Goal: Task Accomplishment & Management: Use online tool/utility

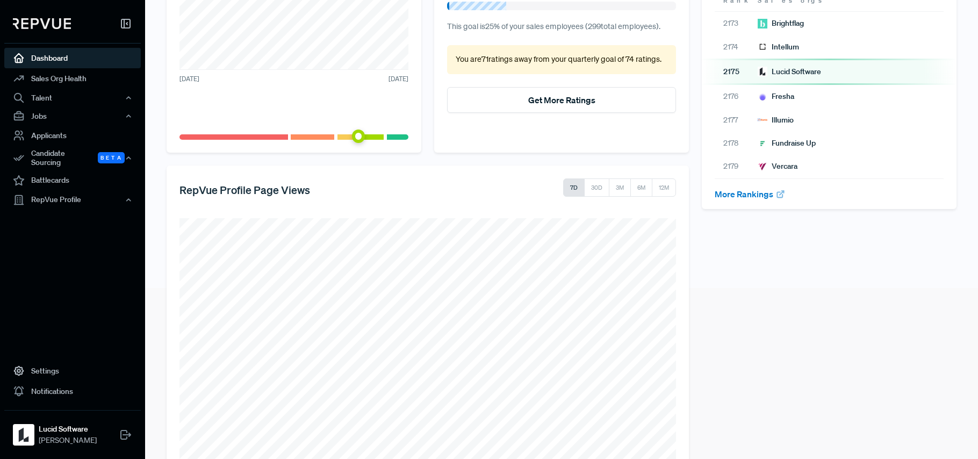
scroll to position [209, 0]
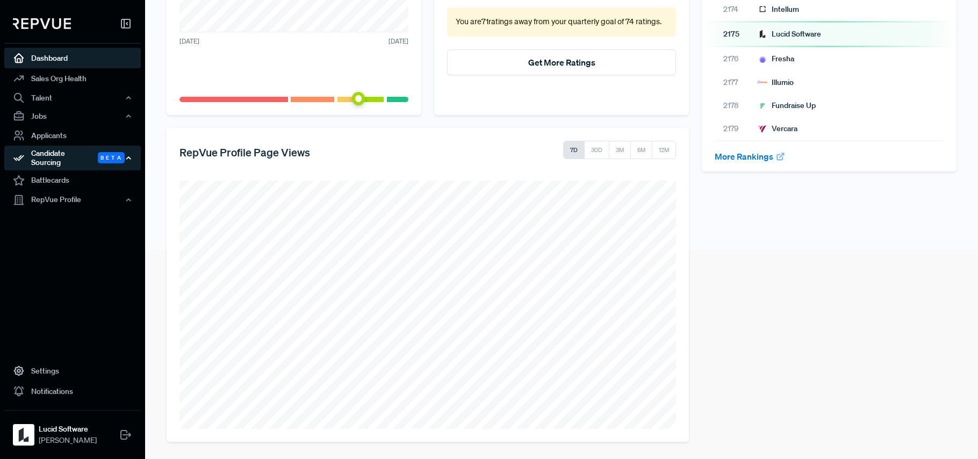
click at [73, 157] on div "Candidate Sourcing Beta" at bounding box center [72, 158] width 137 height 25
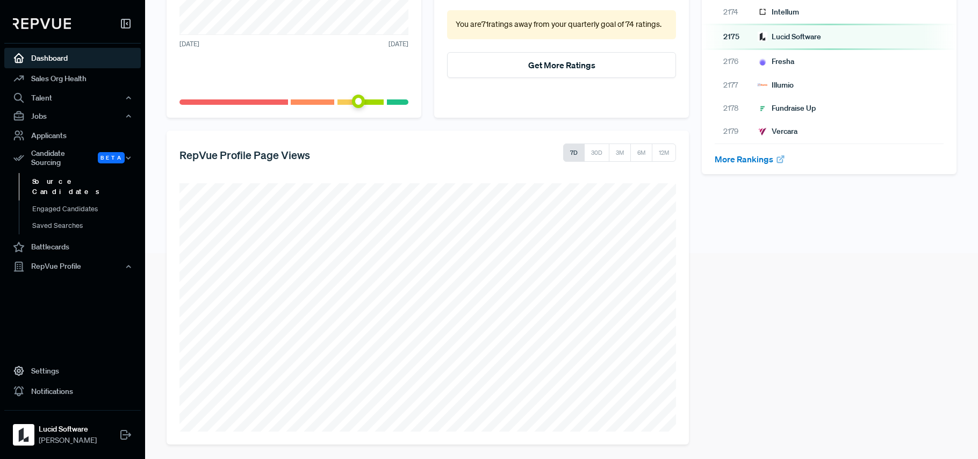
click at [64, 176] on link "Source Candidates" at bounding box center [87, 186] width 137 height 27
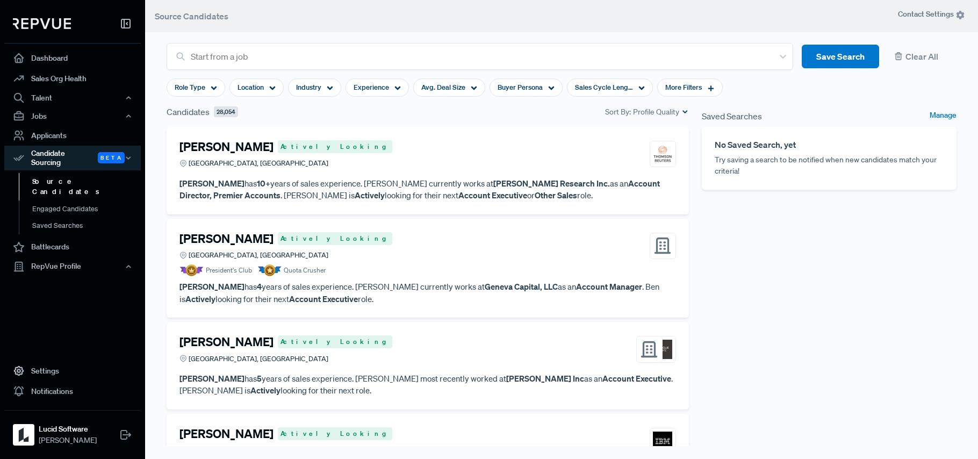
click at [513, 198] on p "[PERSON_NAME] has 10+ years of sales experience. [PERSON_NAME] currently works …" at bounding box center [428, 189] width 497 height 24
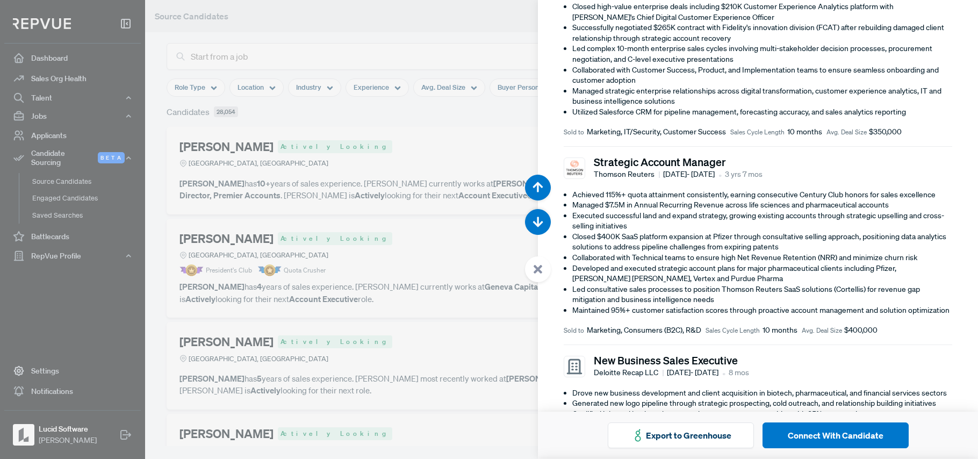
scroll to position [503, 0]
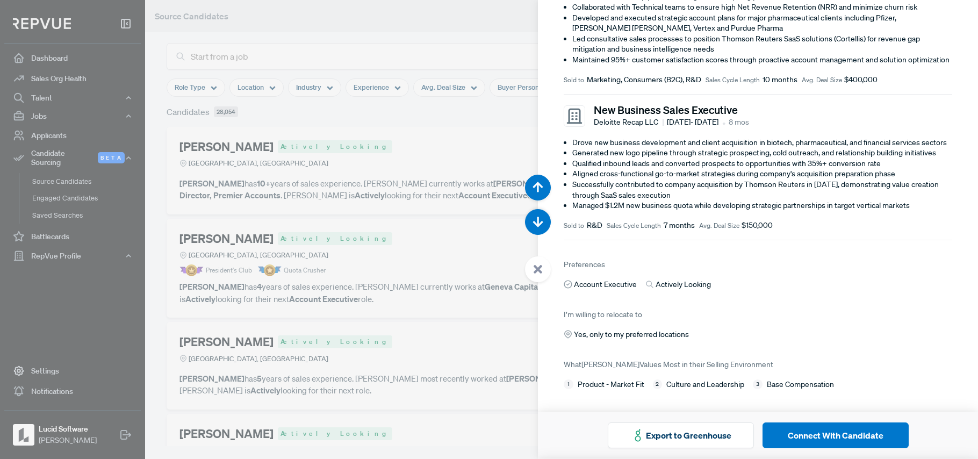
click at [420, 225] on div at bounding box center [489, 229] width 978 height 459
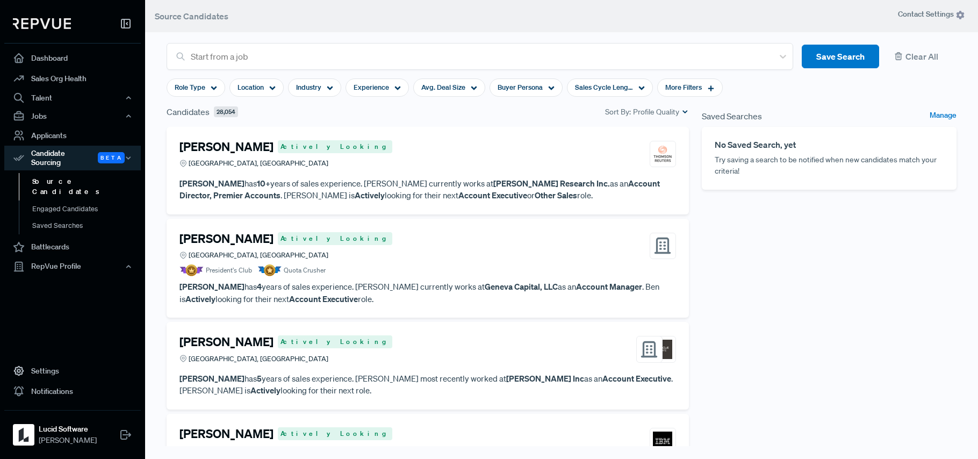
click at [415, 277] on article "[PERSON_NAME] Actively Looking Cincinnati, [GEOGRAPHIC_DATA] President's Club Q…" at bounding box center [428, 269] width 497 height 74
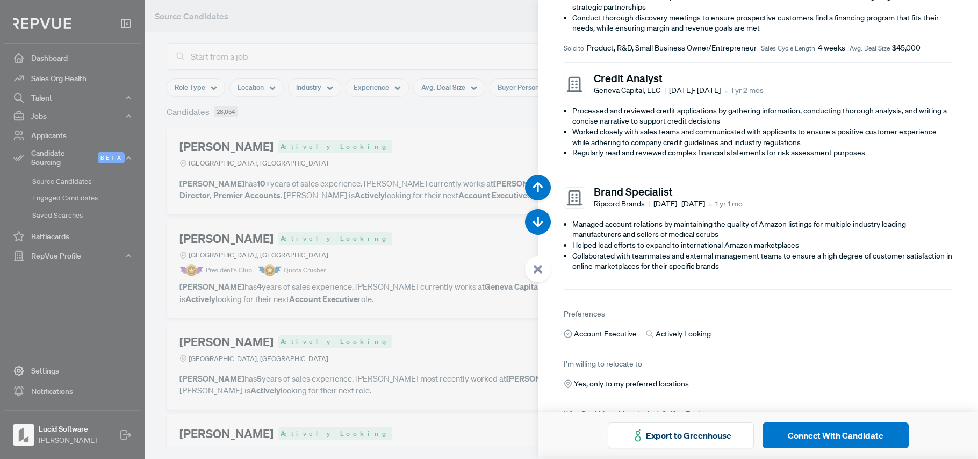
scroll to position [287, 0]
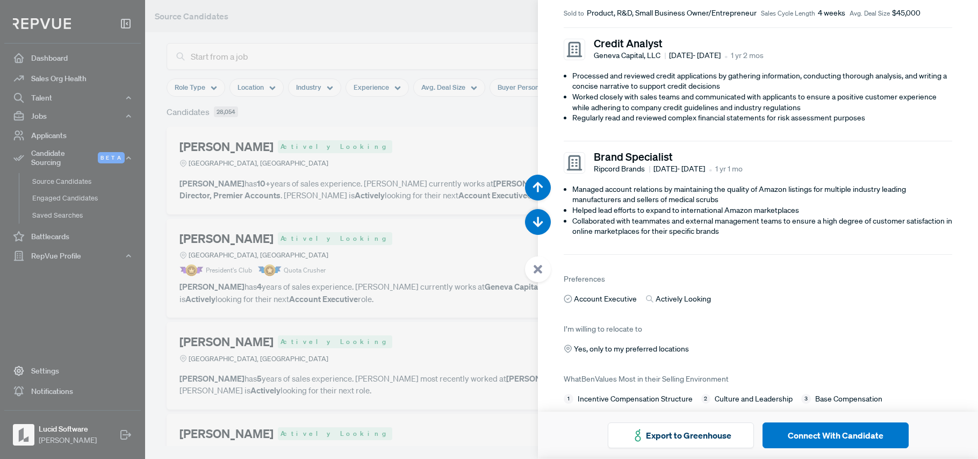
click at [465, 223] on div at bounding box center [489, 229] width 978 height 459
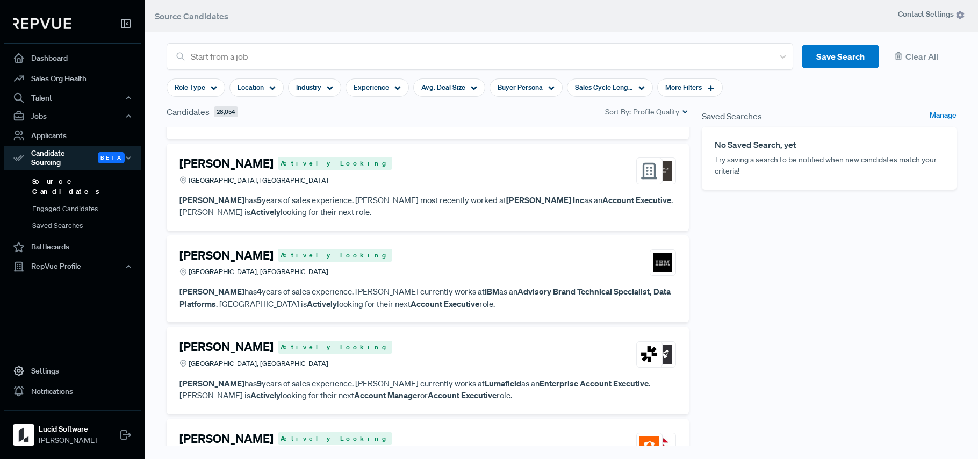
scroll to position [159, 0]
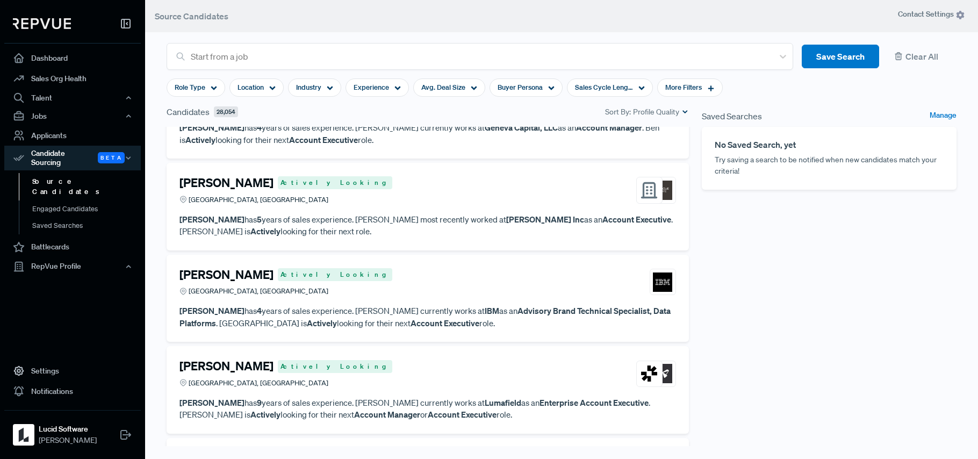
click at [469, 211] on article "[PERSON_NAME] Actively Looking [GEOGRAPHIC_DATA], [GEOGRAPHIC_DATA] [PERSON_NAM…" at bounding box center [428, 207] width 497 height 62
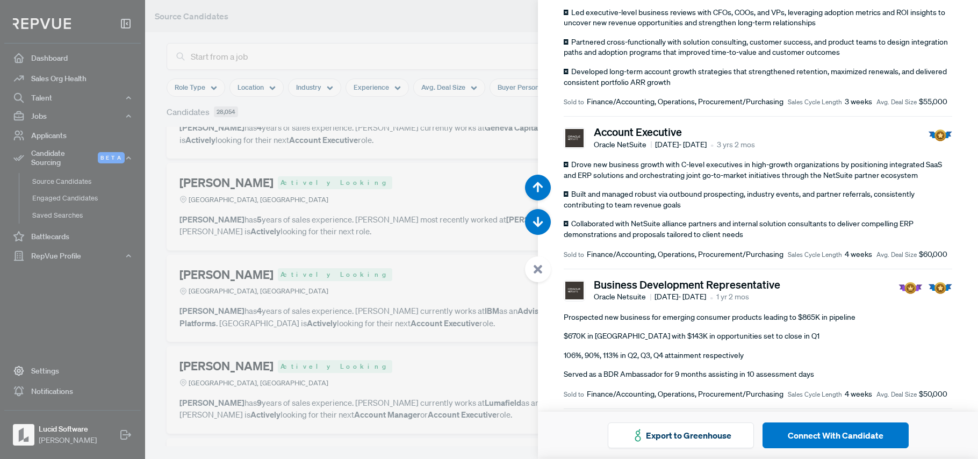
scroll to position [521, 0]
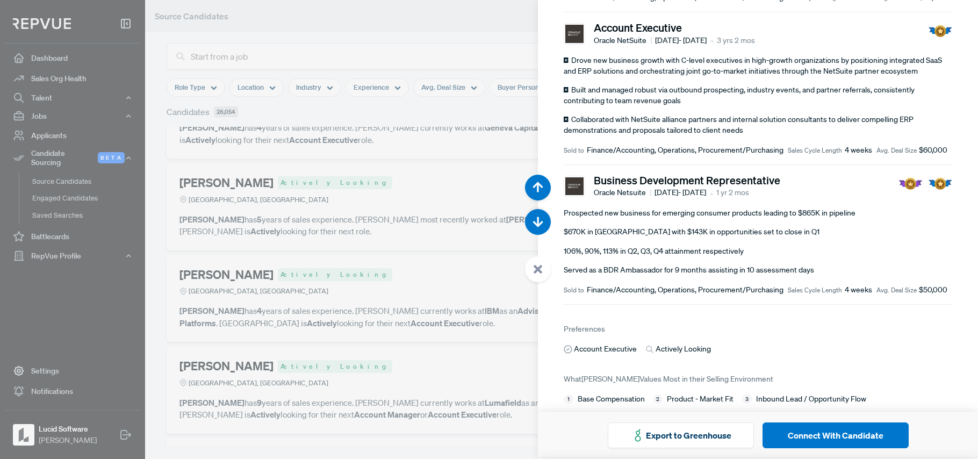
click at [411, 277] on div at bounding box center [489, 229] width 978 height 459
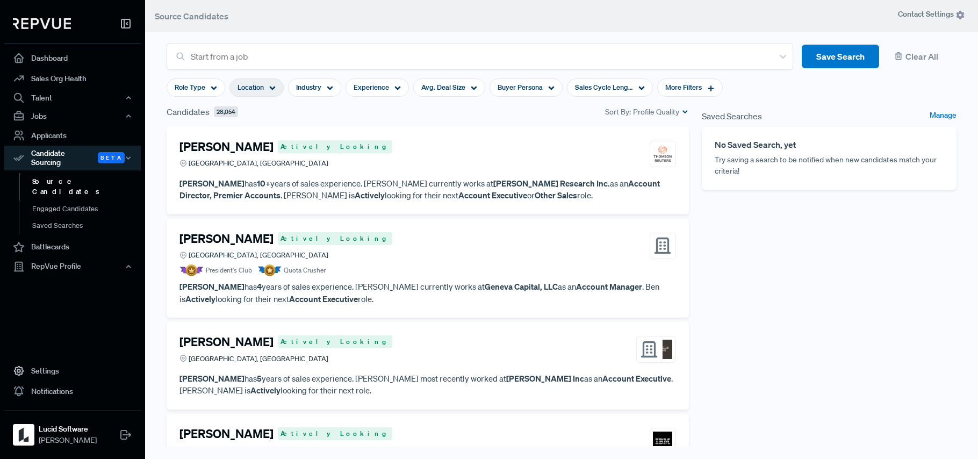
click at [259, 88] on span "Location" at bounding box center [251, 87] width 26 height 10
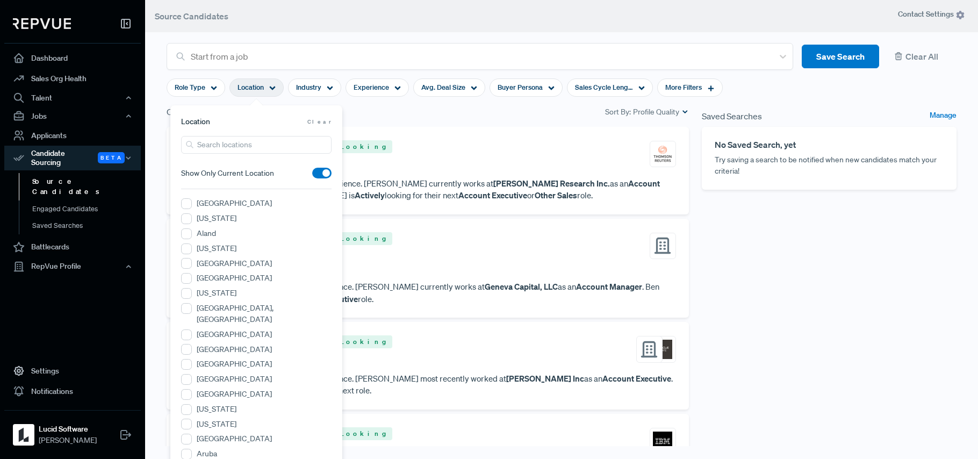
drag, startPoint x: 233, startPoint y: 135, endPoint x: 234, endPoint y: 142, distance: 7.5
click at [234, 142] on input "search" at bounding box center [256, 145] width 150 height 18
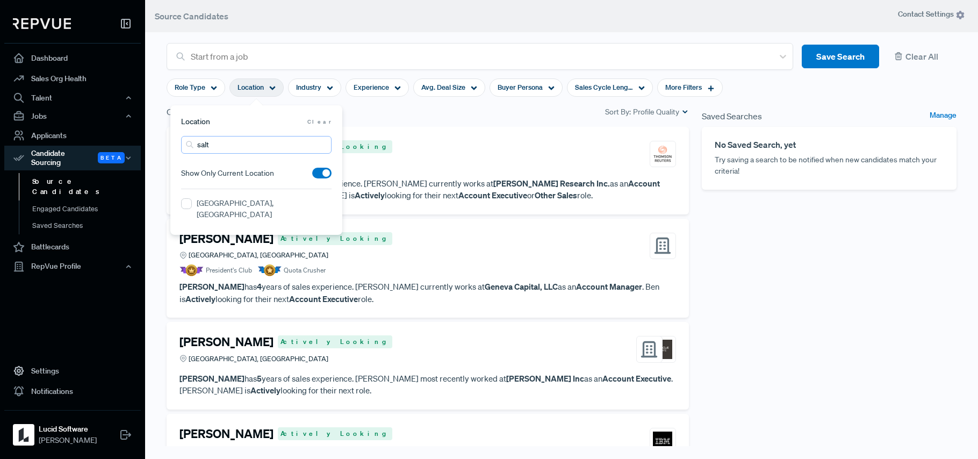
type input "salt"
click at [224, 202] on label "[GEOGRAPHIC_DATA], [GEOGRAPHIC_DATA]" at bounding box center [264, 209] width 135 height 23
click at [192, 202] on UT "[GEOGRAPHIC_DATA], [GEOGRAPHIC_DATA]" at bounding box center [186, 203] width 11 height 11
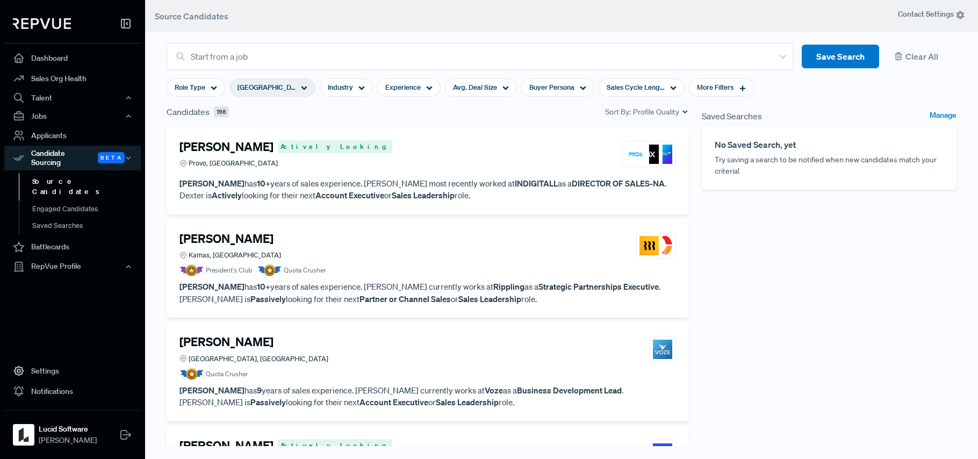
click at [775, 279] on div "Saved Searches Manage No Saved Search, yet Try saving a search to be notified w…" at bounding box center [829, 289] width 268 height 369
click at [463, 165] on div "[PERSON_NAME] Actively Looking Provo, [GEOGRAPHIC_DATA]" at bounding box center [428, 154] width 497 height 29
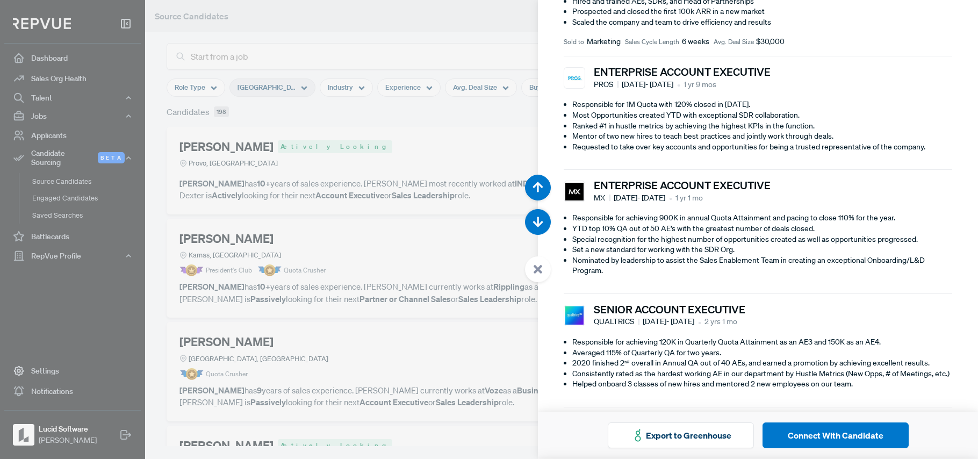
scroll to position [486, 0]
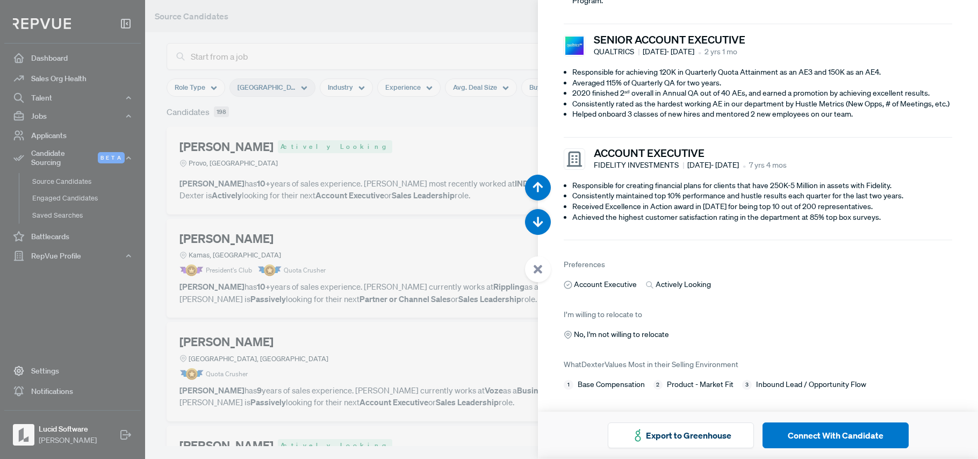
click at [418, 260] on div at bounding box center [489, 229] width 978 height 459
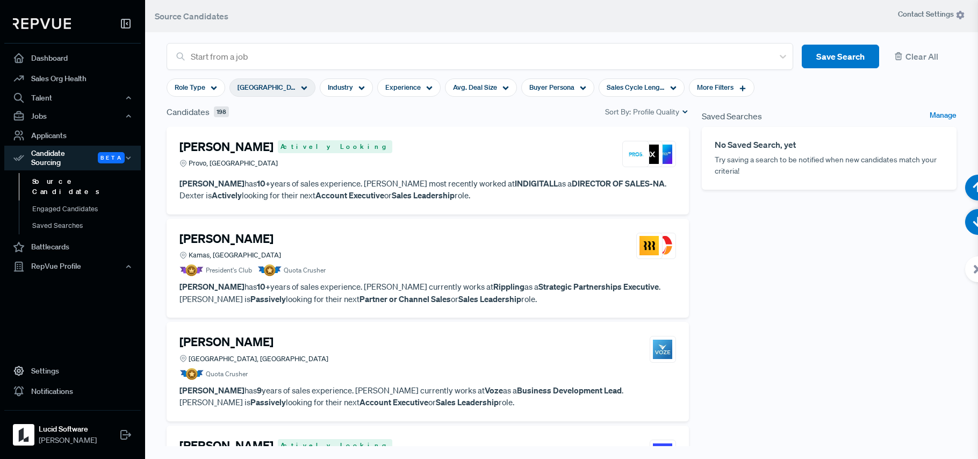
click at [370, 262] on article "[PERSON_NAME], UT President's Club Quota Crusher" at bounding box center [428, 254] width 497 height 45
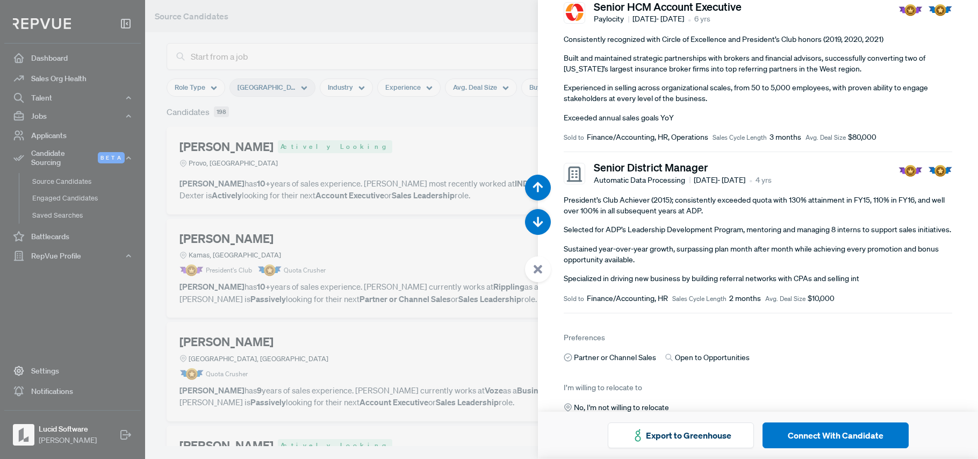
scroll to position [397, 0]
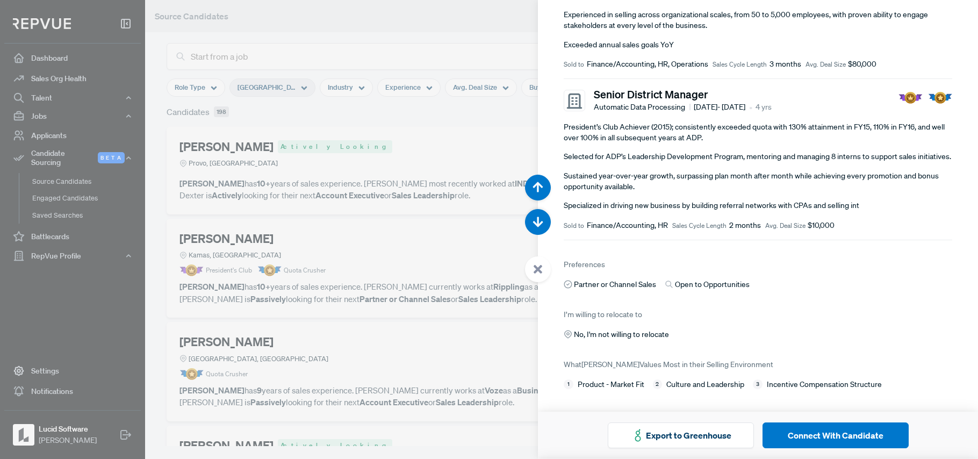
click at [405, 255] on div at bounding box center [489, 229] width 978 height 459
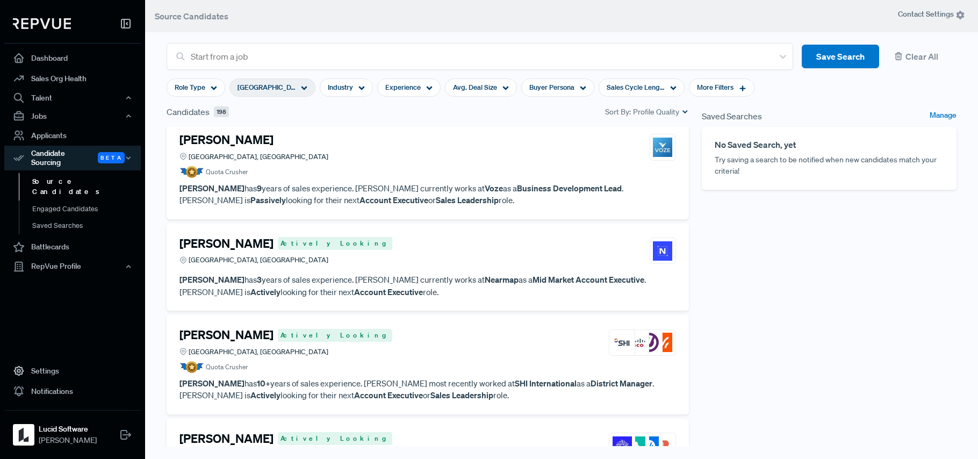
scroll to position [166, 0]
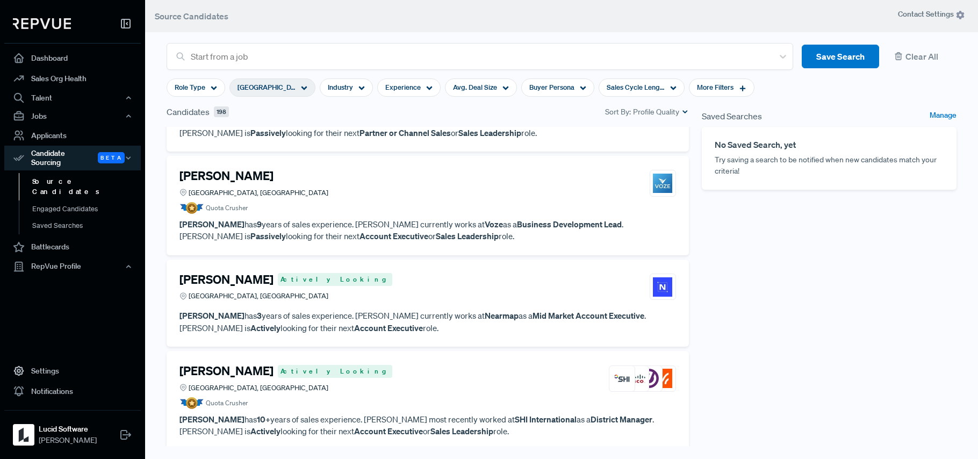
click at [411, 219] on p "[PERSON_NAME] has 9 years of sales experience. [PERSON_NAME] currently works at…" at bounding box center [428, 230] width 497 height 24
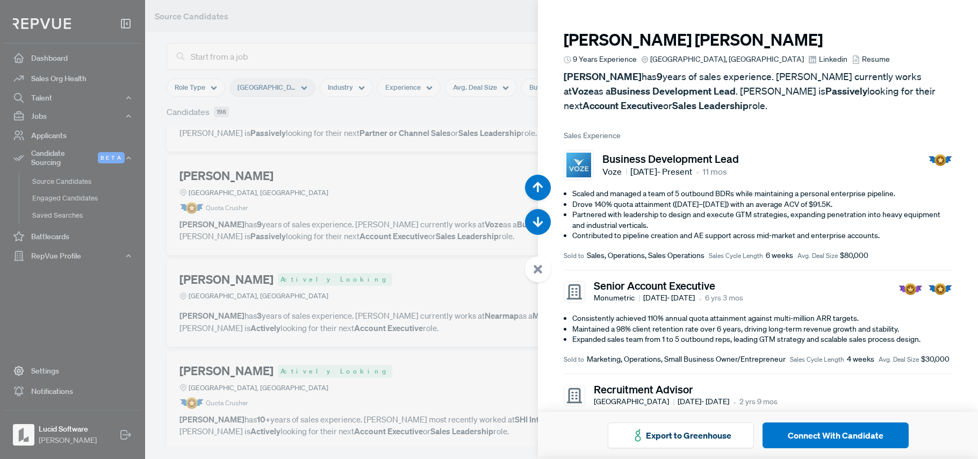
scroll to position [259, 0]
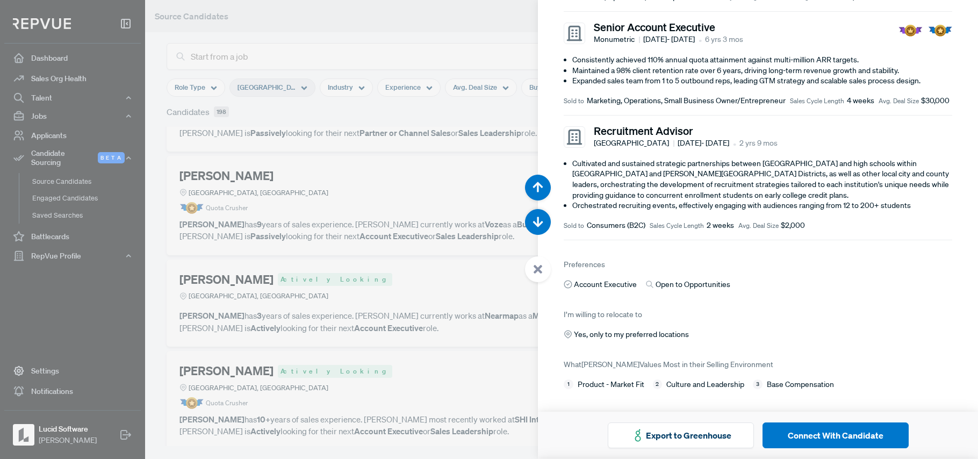
click at [399, 309] on div at bounding box center [489, 229] width 978 height 459
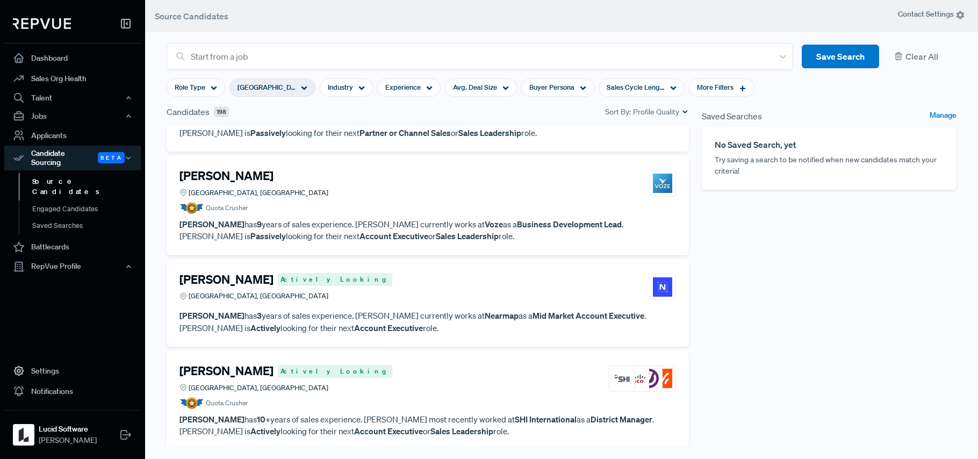
click at [420, 289] on div "[PERSON_NAME] Actively Looking Greater [GEOGRAPHIC_DATA], [GEOGRAPHIC_DATA]" at bounding box center [428, 286] width 497 height 29
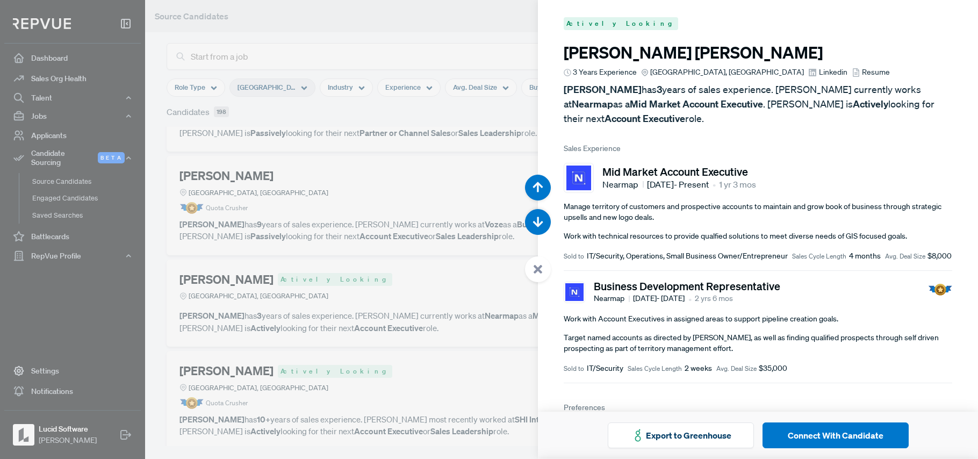
scroll to position [143, 0]
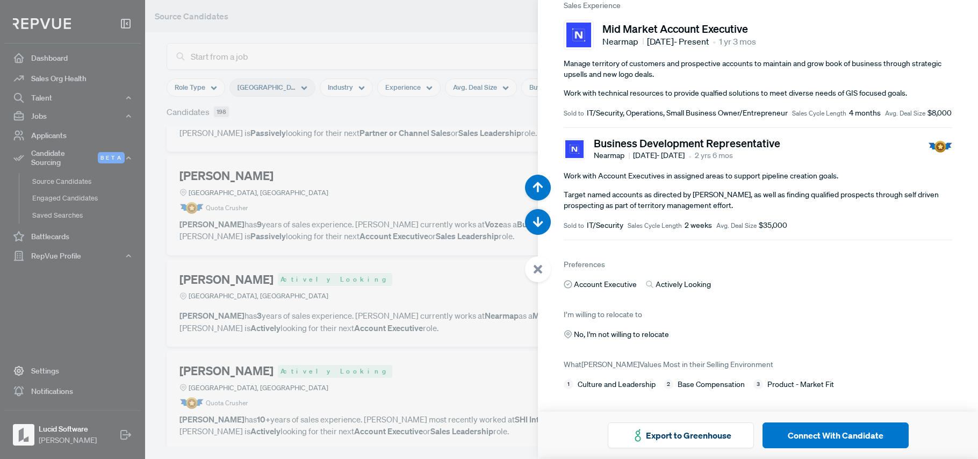
click at [411, 319] on div at bounding box center [489, 229] width 978 height 459
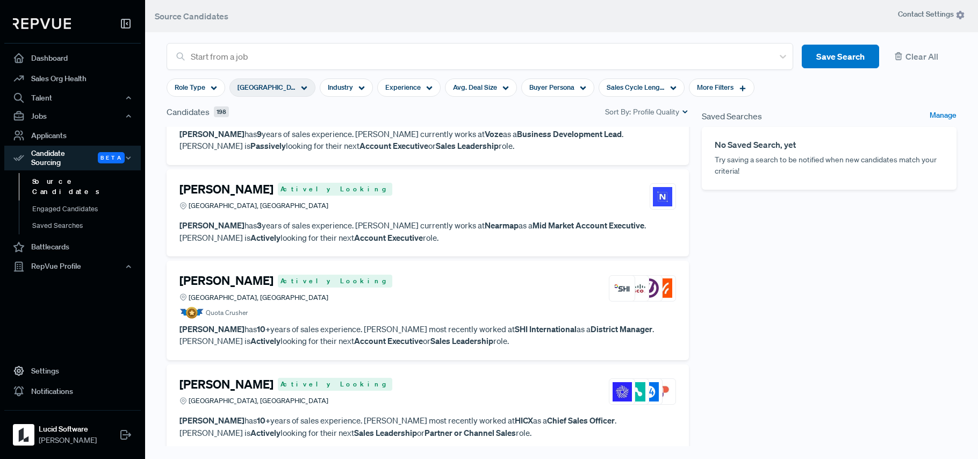
scroll to position [293, 0]
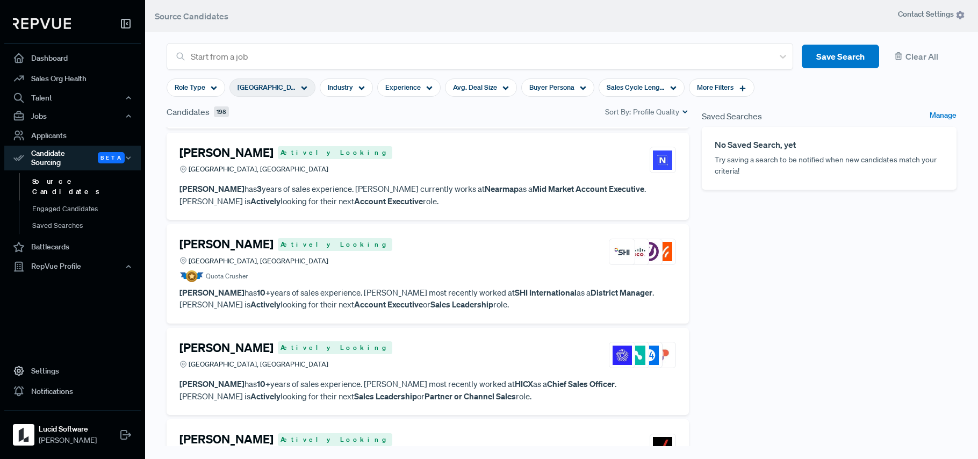
click at [417, 271] on article "Quota Crusher" at bounding box center [428, 276] width 497 height 12
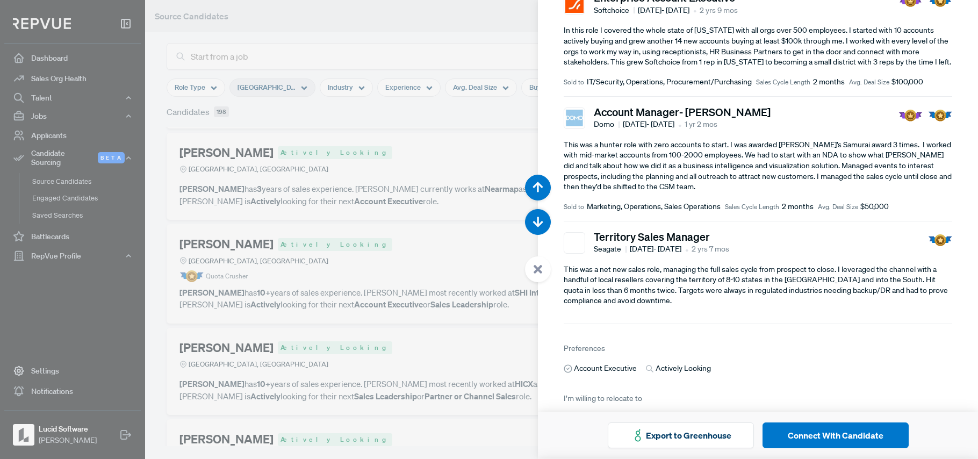
scroll to position [571, 0]
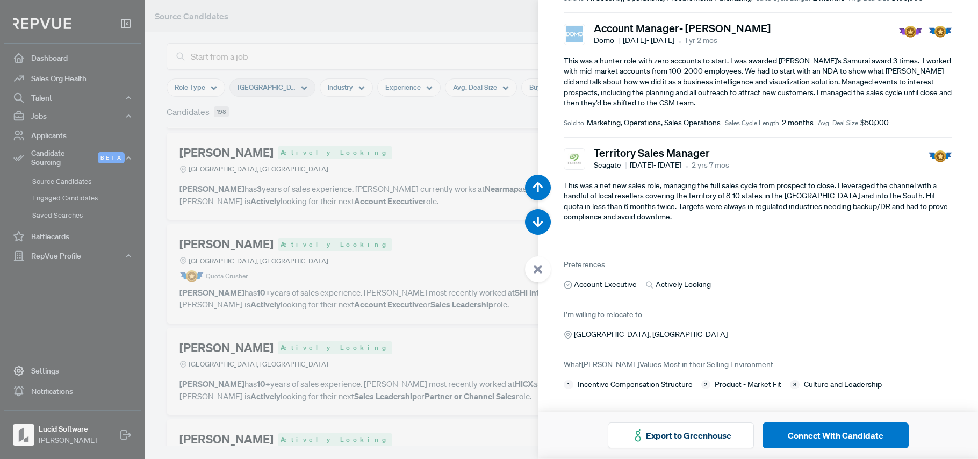
click at [441, 321] on div at bounding box center [489, 229] width 978 height 459
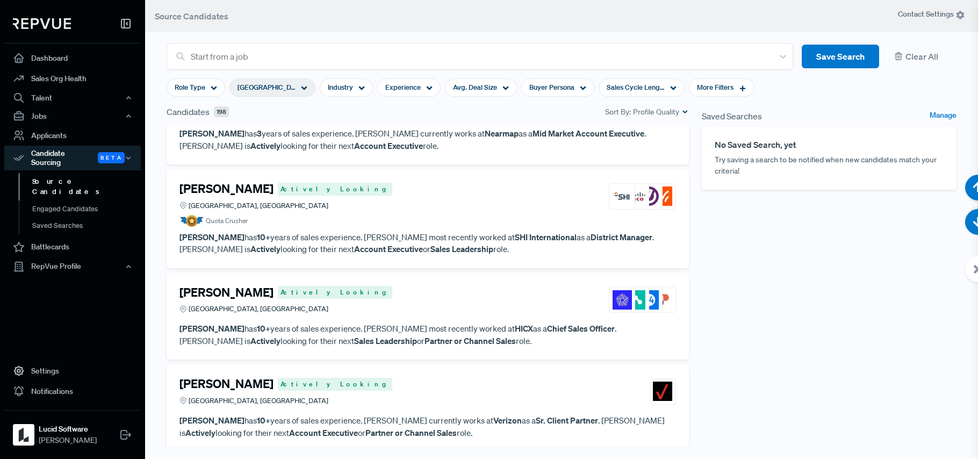
scroll to position [422, 0]
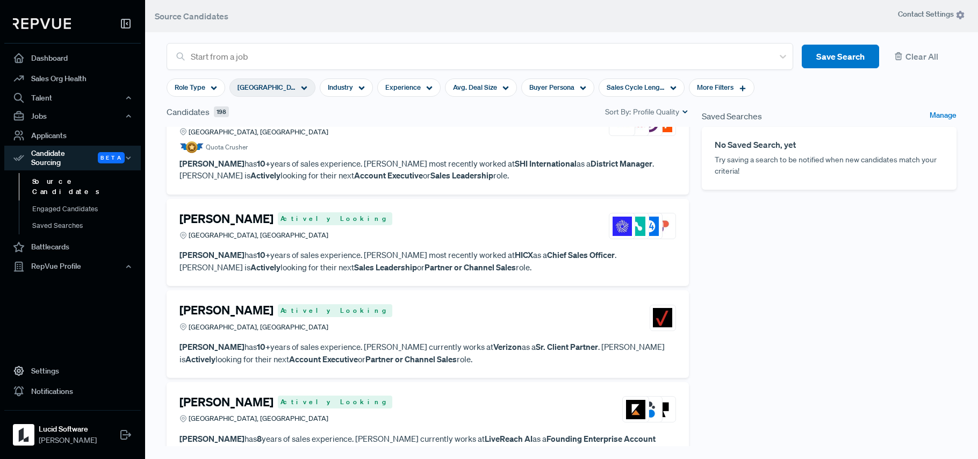
click at [453, 252] on p "[PERSON_NAME] has 10+ years of sales experience. [PERSON_NAME] most recently wo…" at bounding box center [428, 261] width 497 height 24
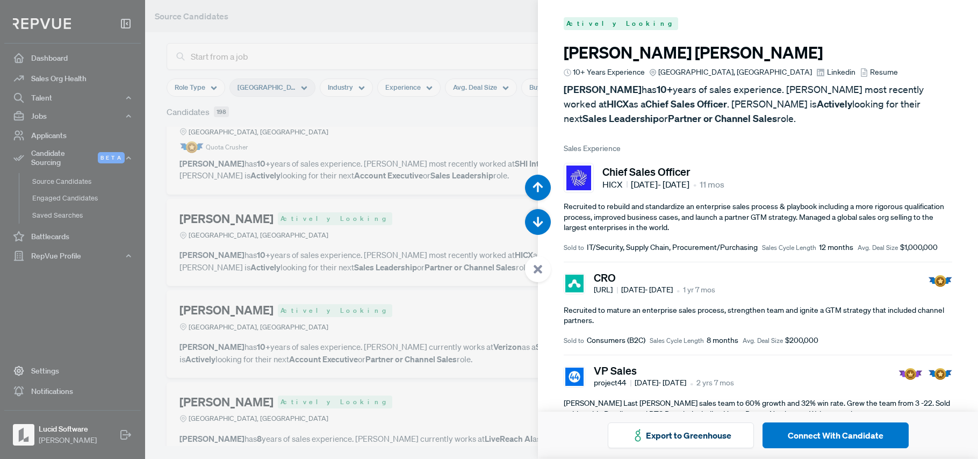
scroll to position [301, 0]
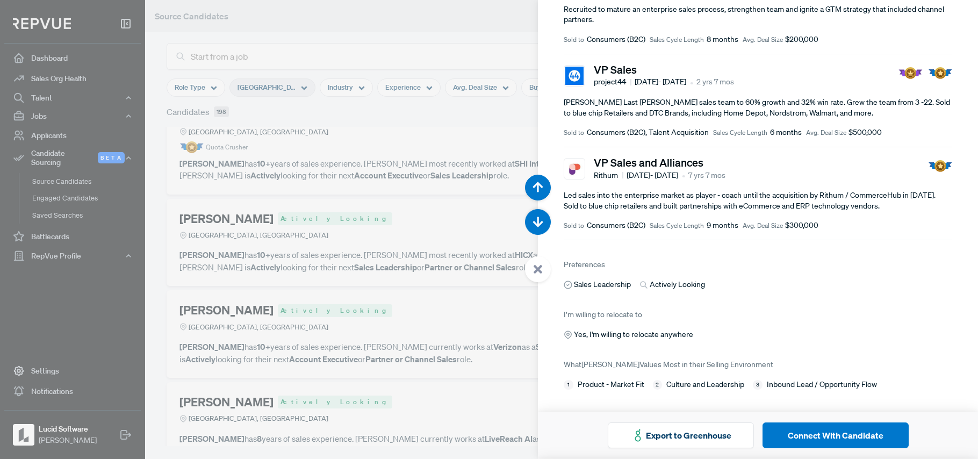
click at [391, 307] on div at bounding box center [489, 229] width 978 height 459
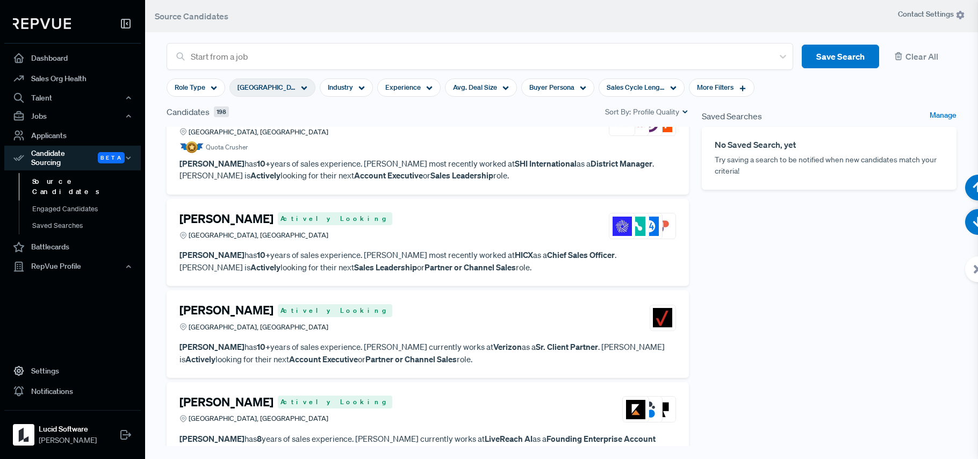
scroll to position [528, 0]
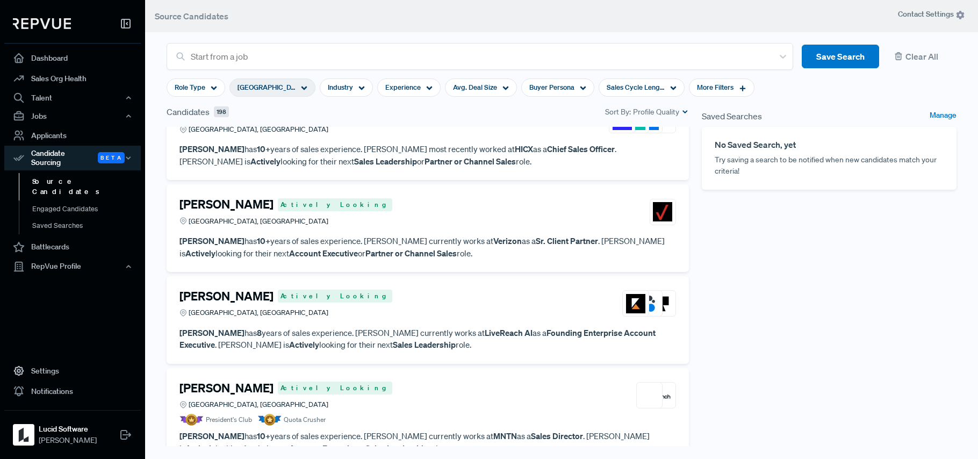
click at [391, 307] on div "[PERSON_NAME] Actively Looking Greater [GEOGRAPHIC_DATA], [GEOGRAPHIC_DATA]" at bounding box center [428, 303] width 497 height 29
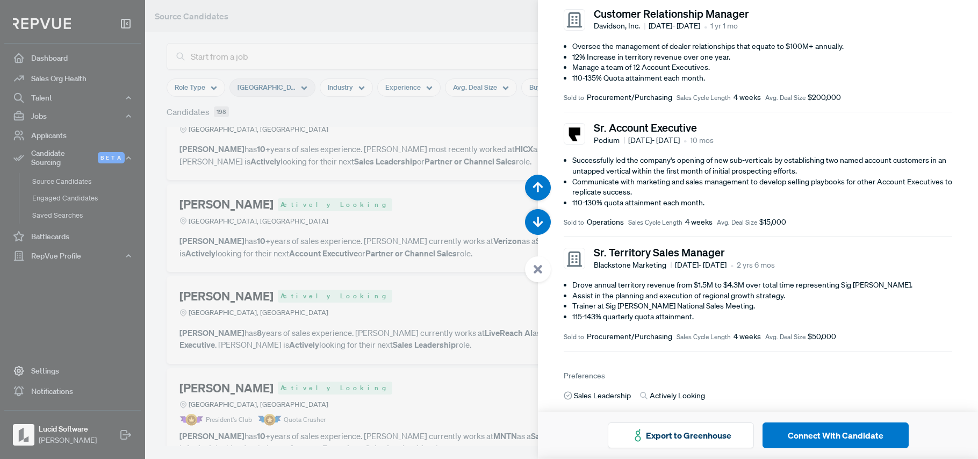
scroll to position [471, 0]
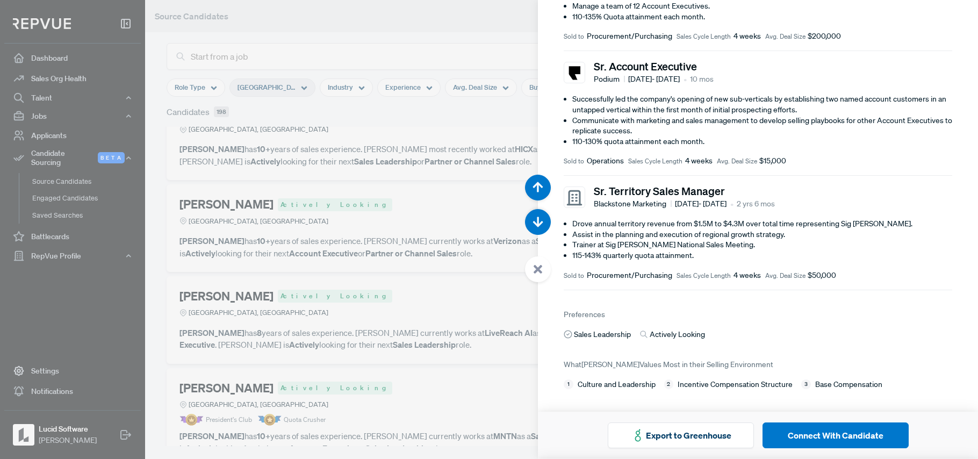
click at [367, 312] on div at bounding box center [489, 229] width 978 height 459
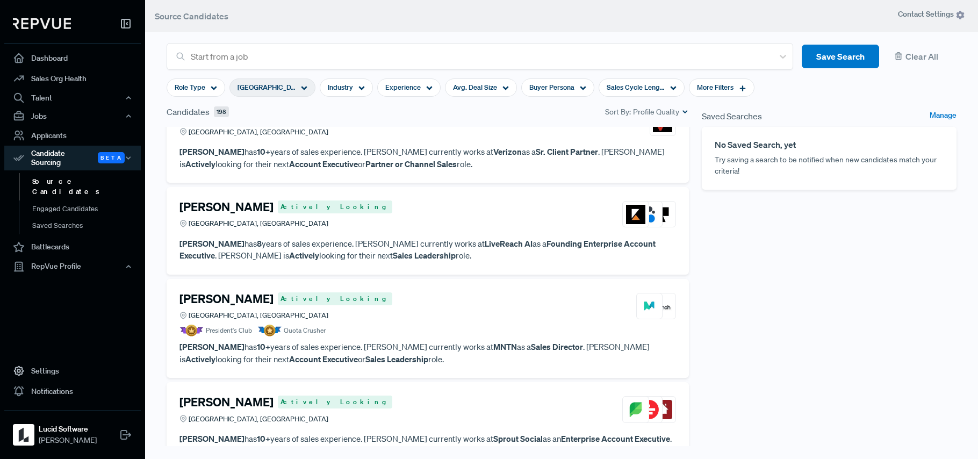
scroll to position [687, 0]
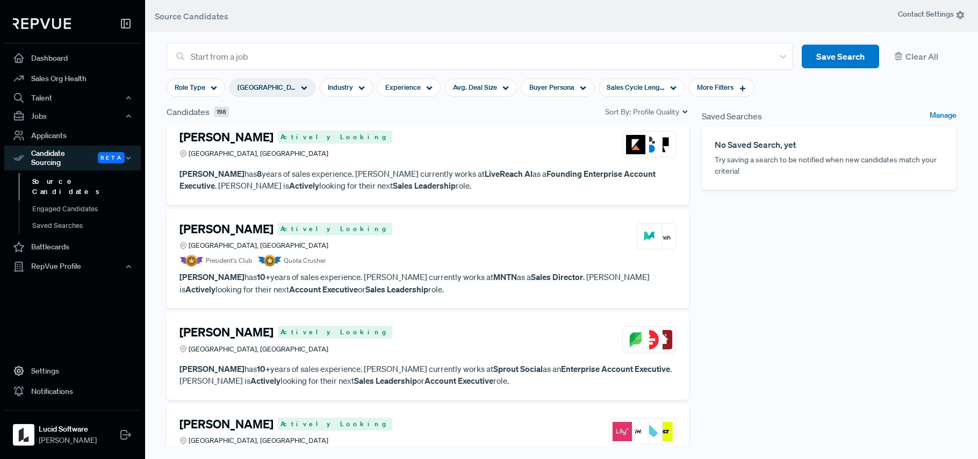
click at [430, 277] on p "[PERSON_NAME] has 10+ years of sales experience. [PERSON_NAME] currently works …" at bounding box center [428, 283] width 497 height 24
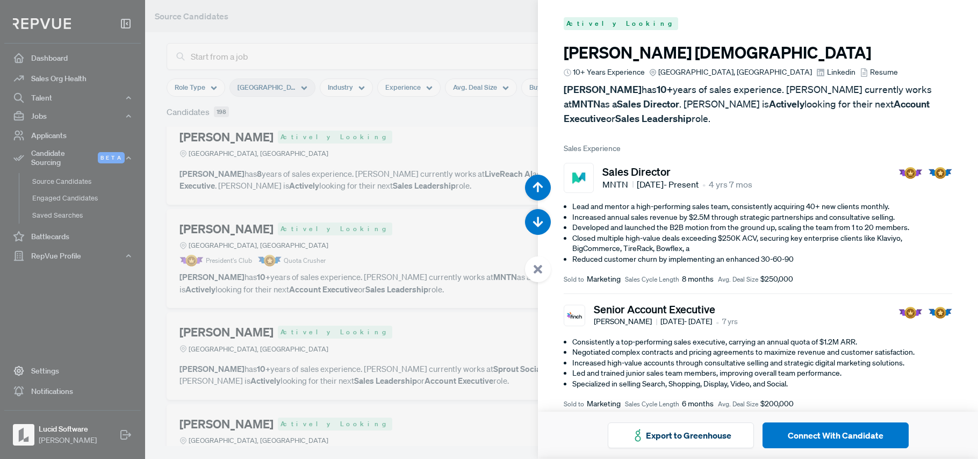
scroll to position [178, 0]
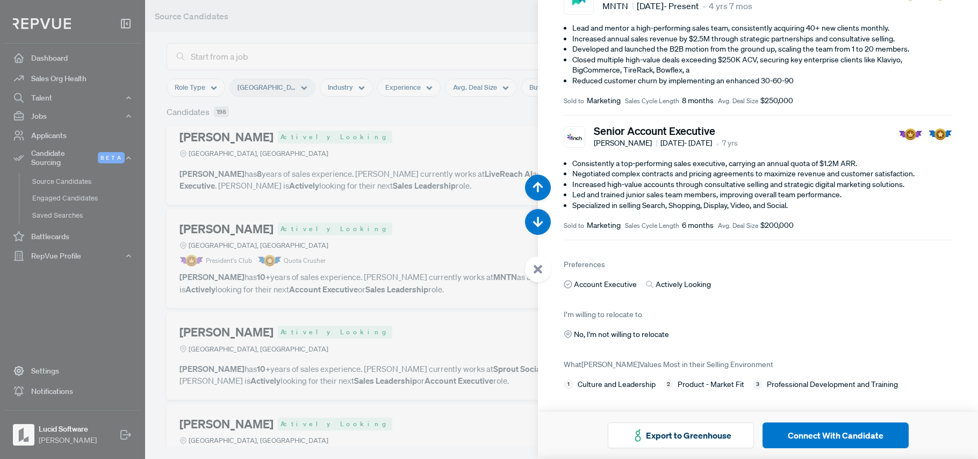
click at [405, 325] on div at bounding box center [489, 229] width 978 height 459
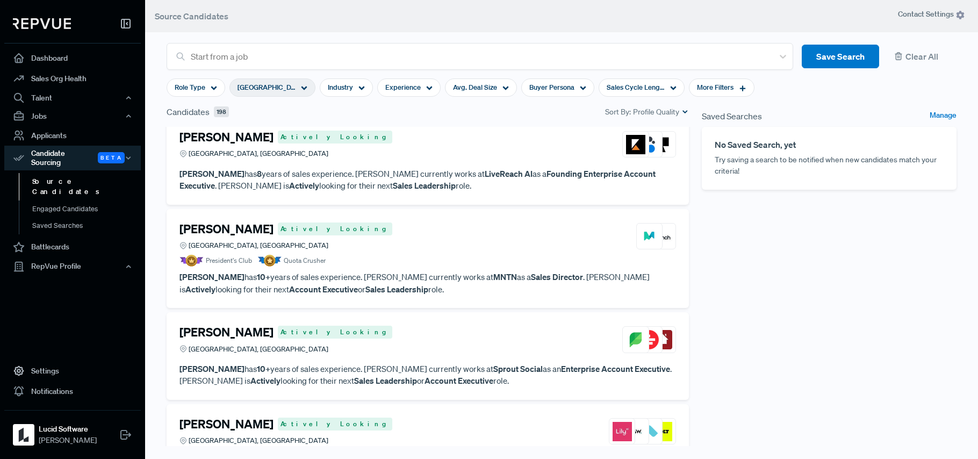
click at [481, 184] on p "[PERSON_NAME] has 8 years of sales experience. [PERSON_NAME] currently works at…" at bounding box center [428, 180] width 497 height 24
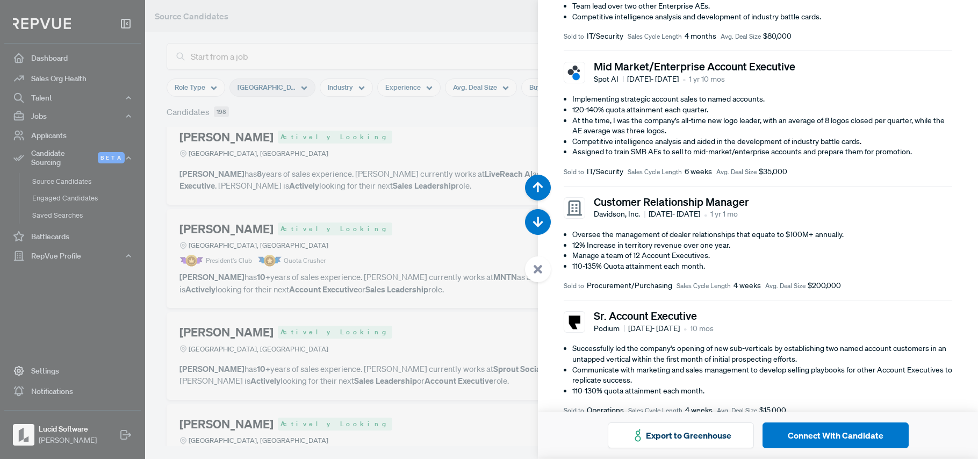
scroll to position [471, 0]
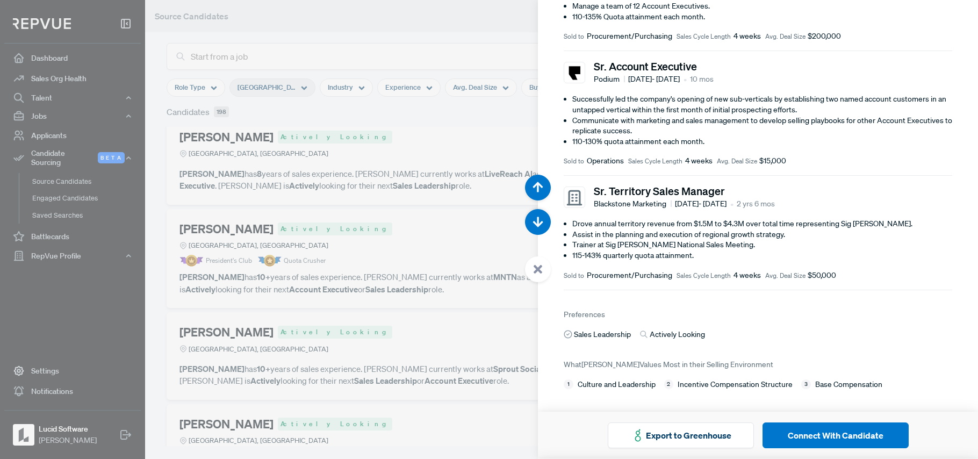
drag, startPoint x: 370, startPoint y: 309, endPoint x: 400, endPoint y: 343, distance: 45.4
click at [370, 309] on div at bounding box center [489, 229] width 978 height 459
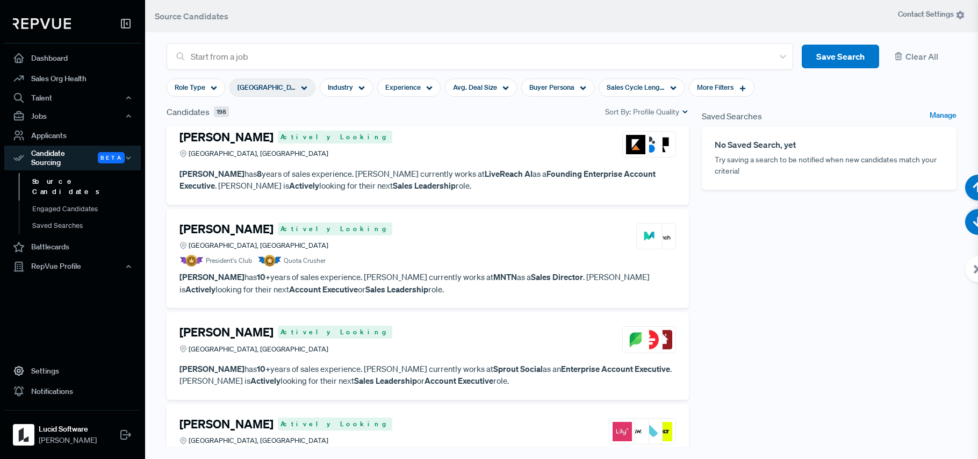
click at [405, 349] on div "[PERSON_NAME] Actively [GEOGRAPHIC_DATA], [GEOGRAPHIC_DATA]" at bounding box center [428, 339] width 497 height 29
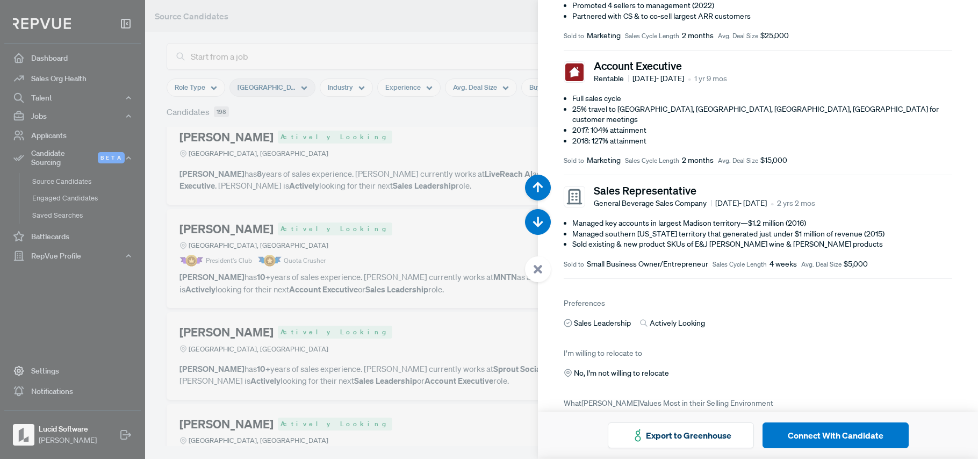
scroll to position [406, 0]
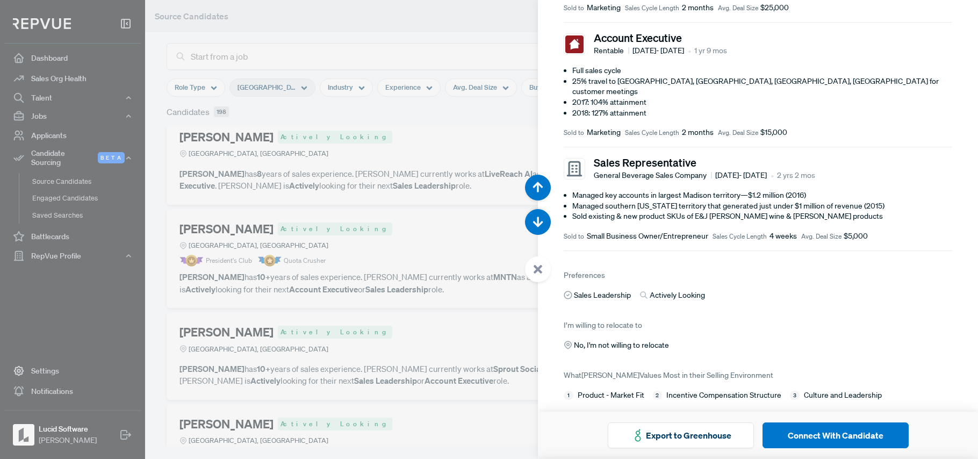
click at [471, 324] on div at bounding box center [489, 229] width 978 height 459
